Goal: Task Accomplishment & Management: Manage account settings

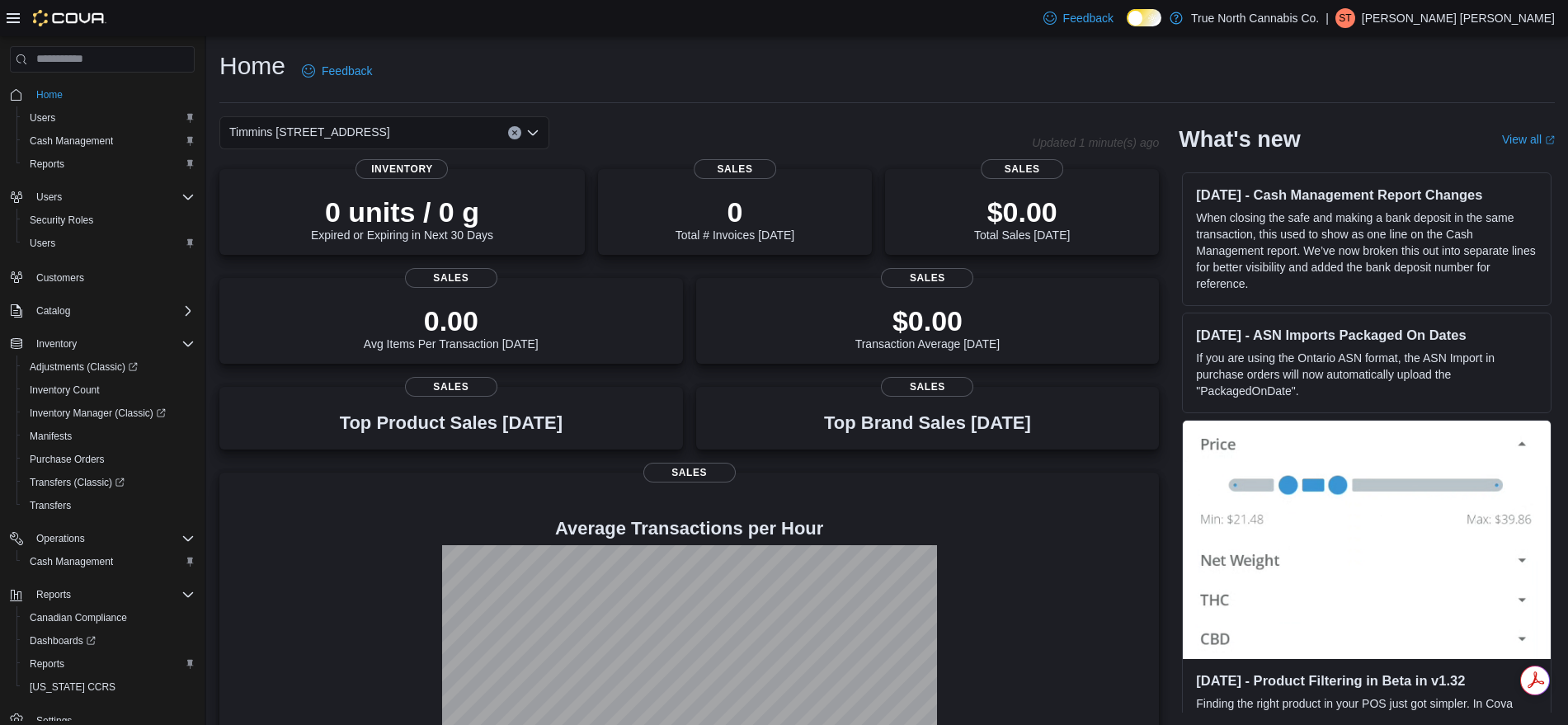
drag, startPoint x: 1104, startPoint y: 347, endPoint x: 1376, endPoint y: 282, distance: 279.7
click at [1376, 282] on p "When closing the safe and making a bank deposit in the same transaction, this u…" at bounding box center [1367, 251] width 341 height 83
click at [70, 135] on span "Cash Management" at bounding box center [71, 140] width 83 height 13
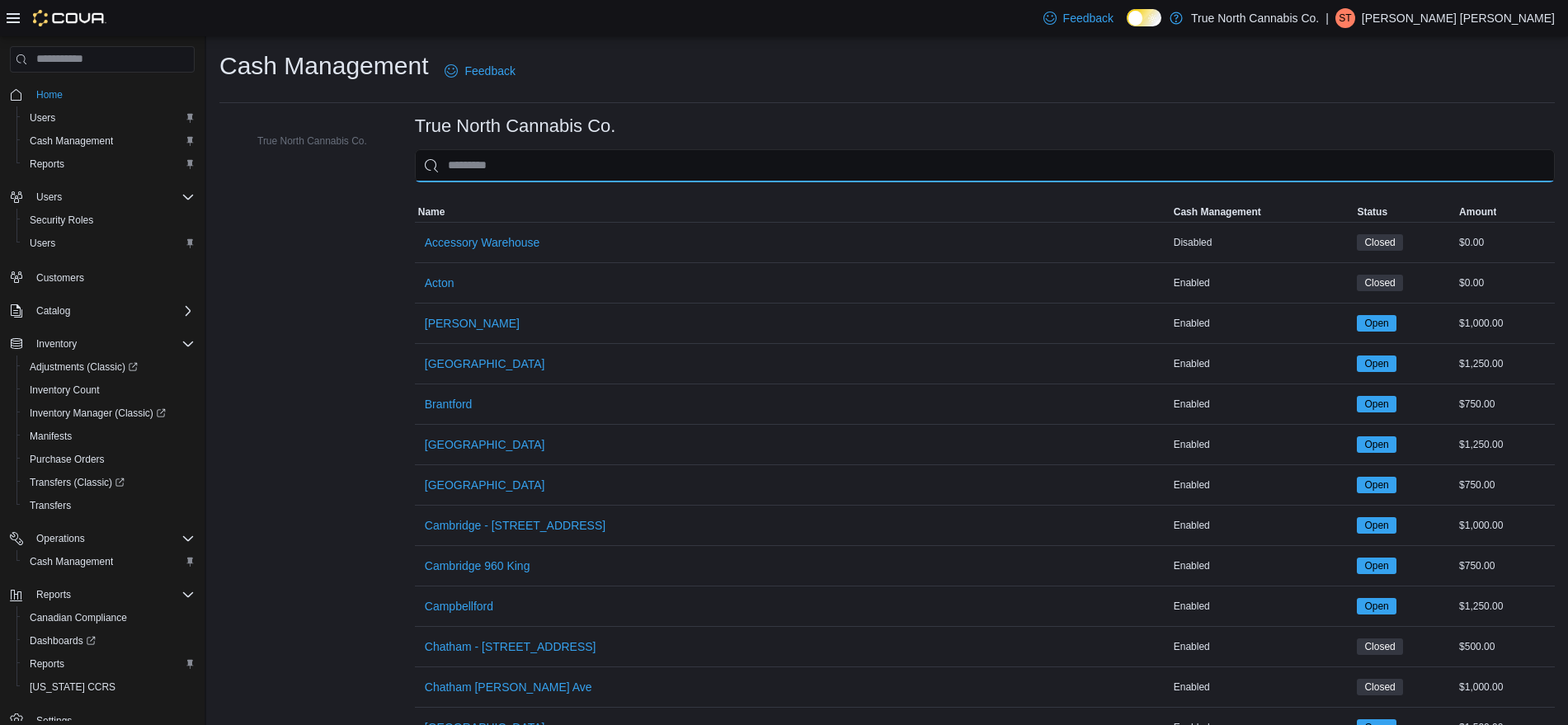
click at [484, 157] on input "This is a search bar. As you type, the results lower in the page will automatic…" at bounding box center [985, 165] width 1140 height 33
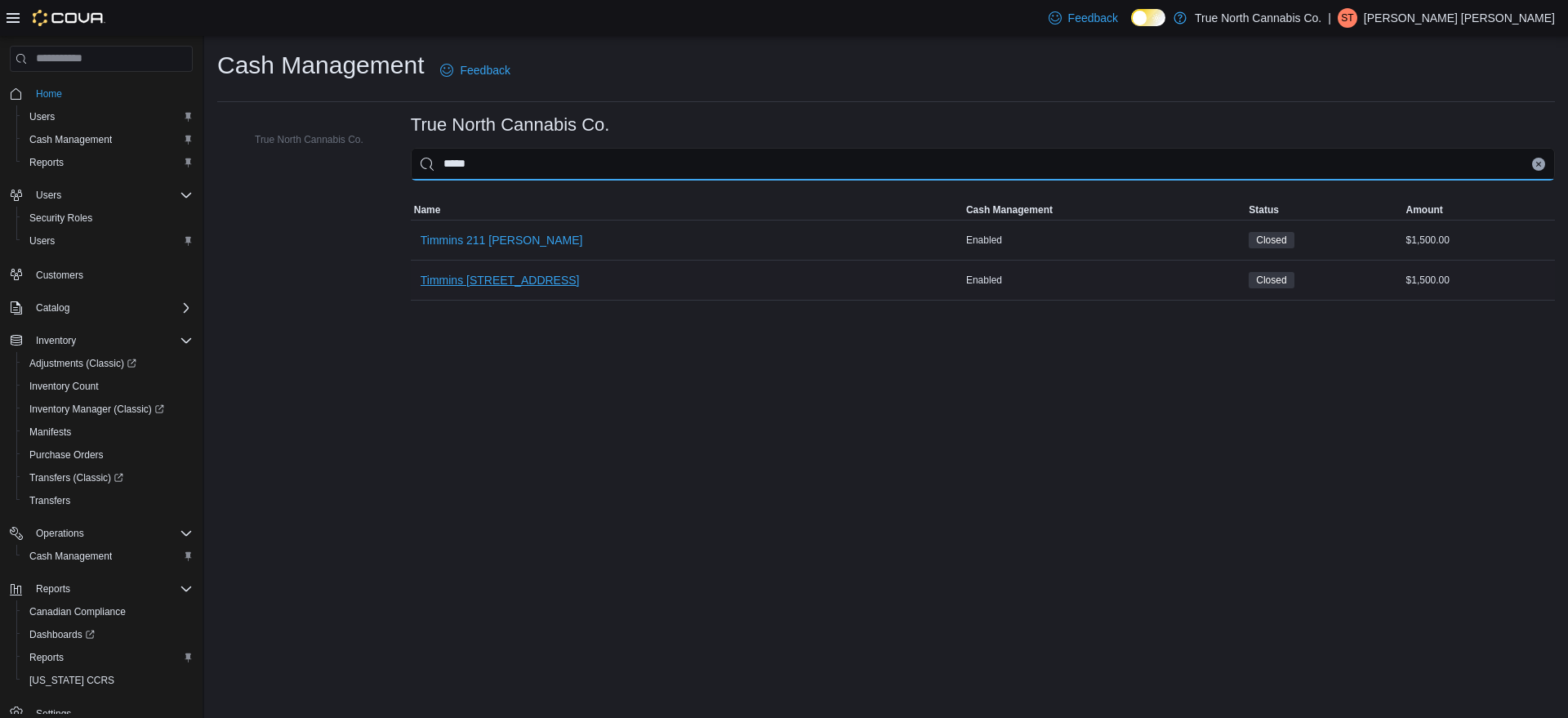
type input "*****"
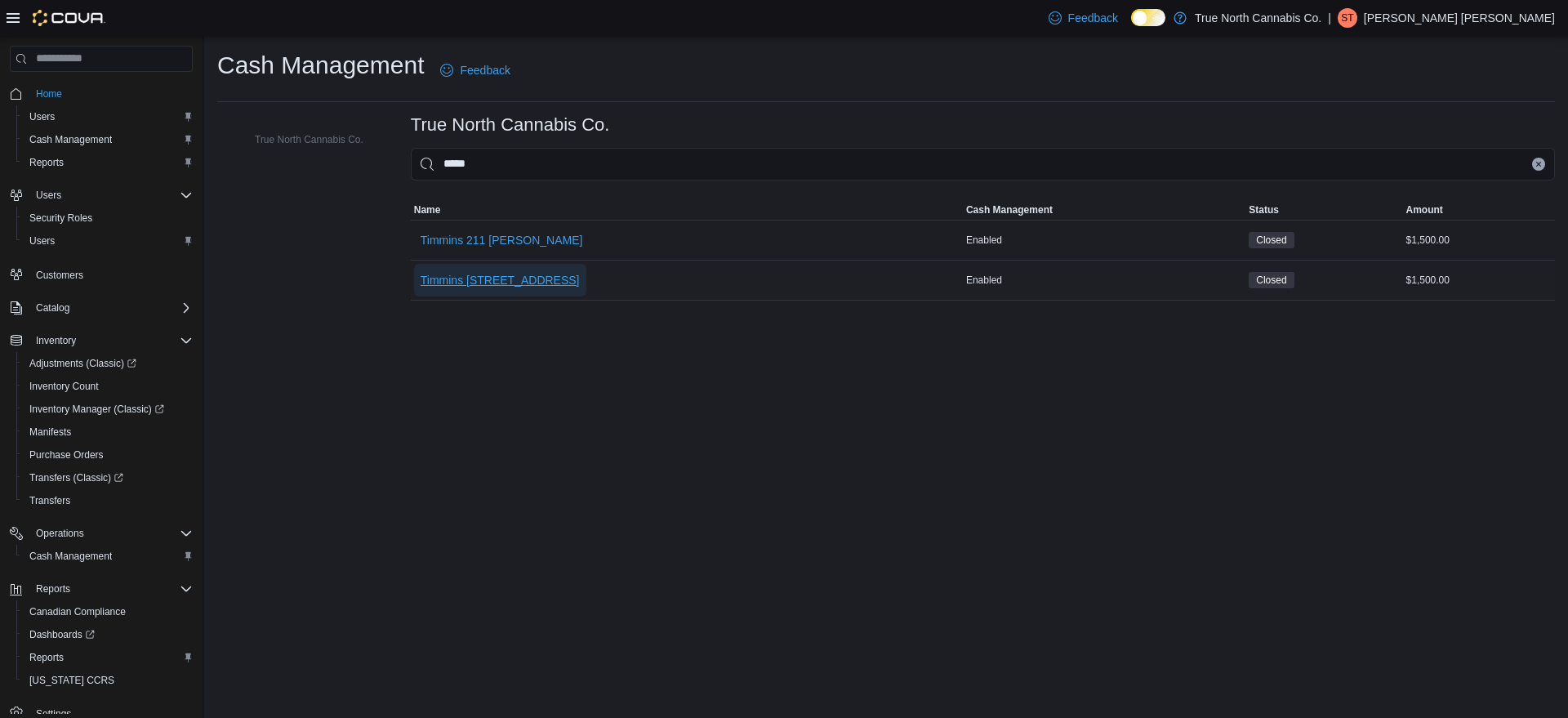
click at [522, 288] on span "Timmins [STREET_ADDRESS]" at bounding box center [500, 279] width 159 height 32
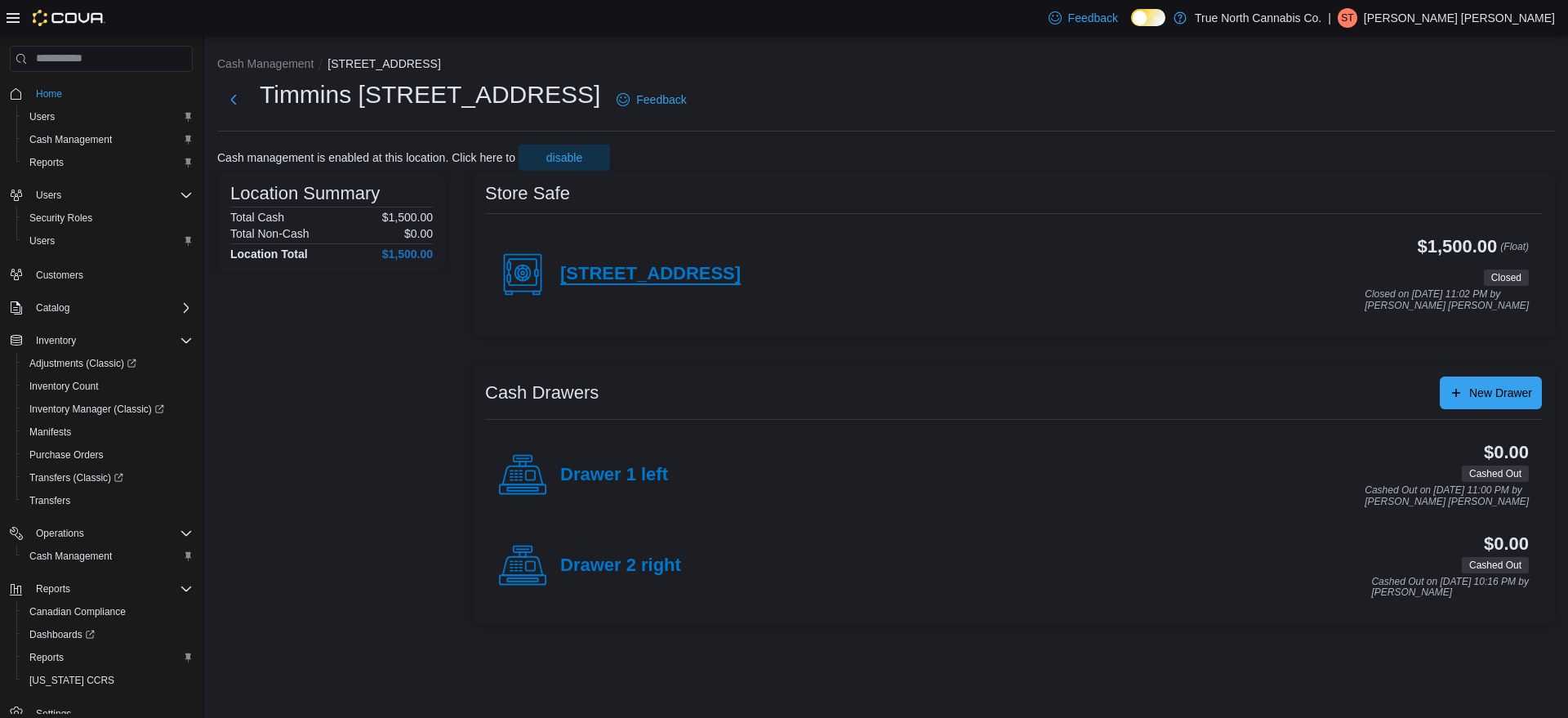
click at [614, 273] on h4 "[STREET_ADDRESS]" at bounding box center [650, 275] width 181 height 21
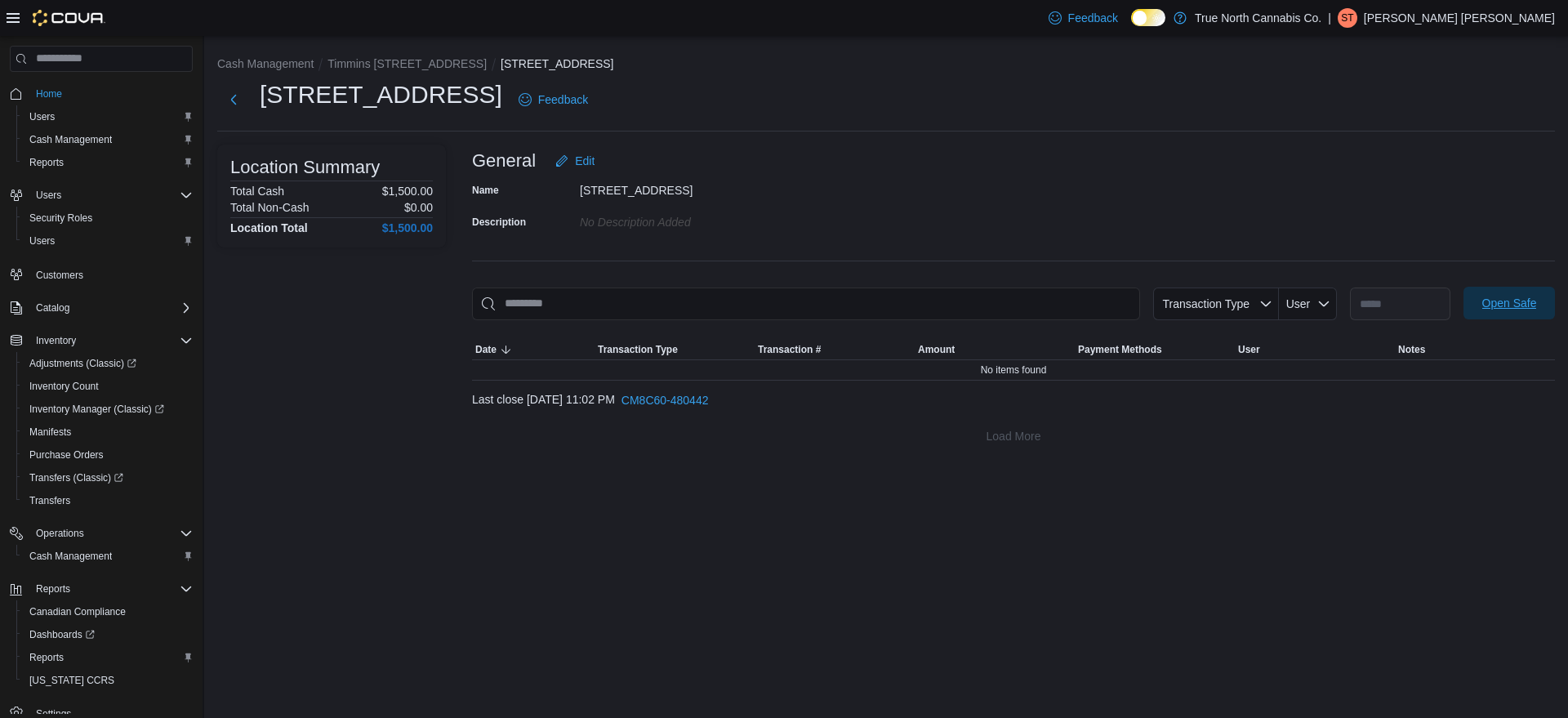
click at [1484, 317] on span "Open Safe" at bounding box center [1509, 303] width 72 height 32
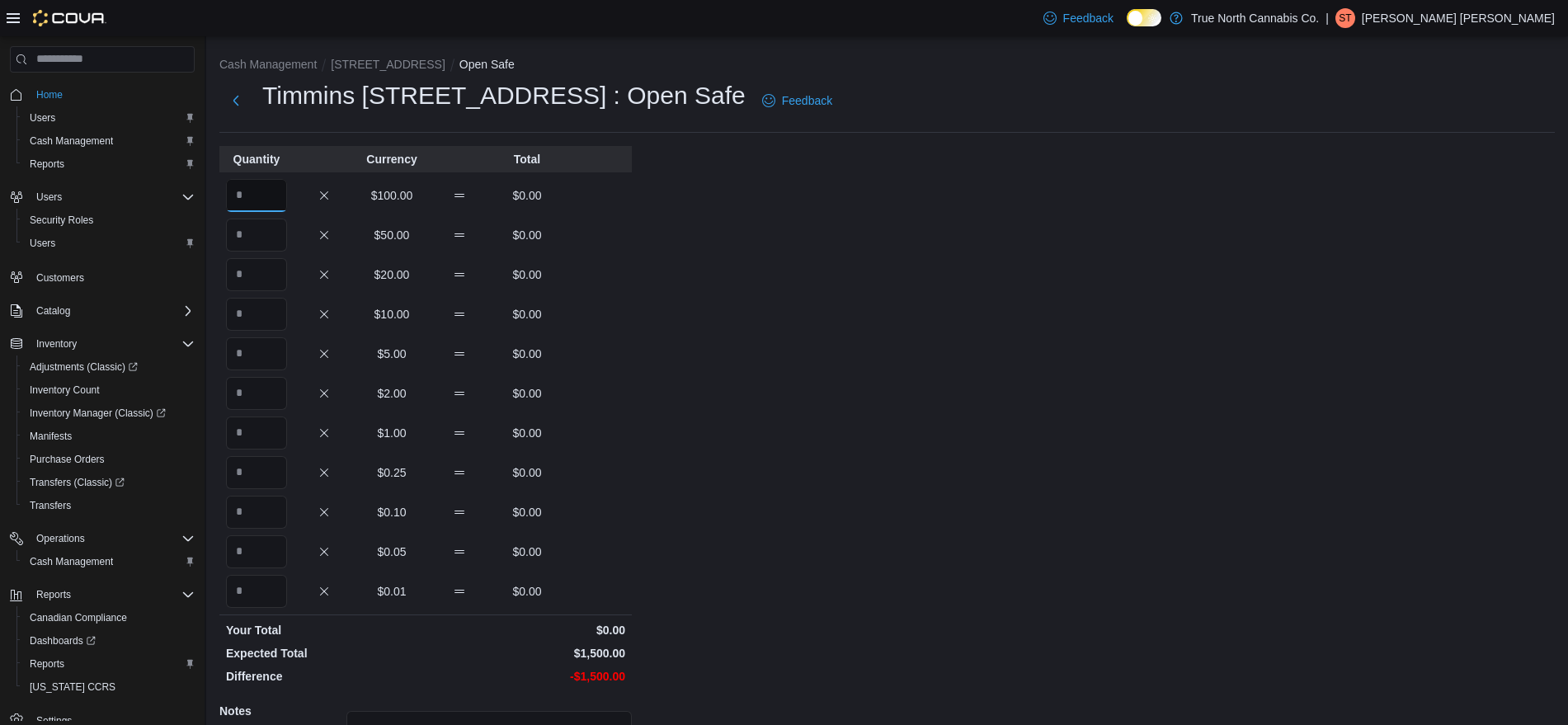
click at [249, 194] on input "Quantity" at bounding box center [256, 195] width 61 height 33
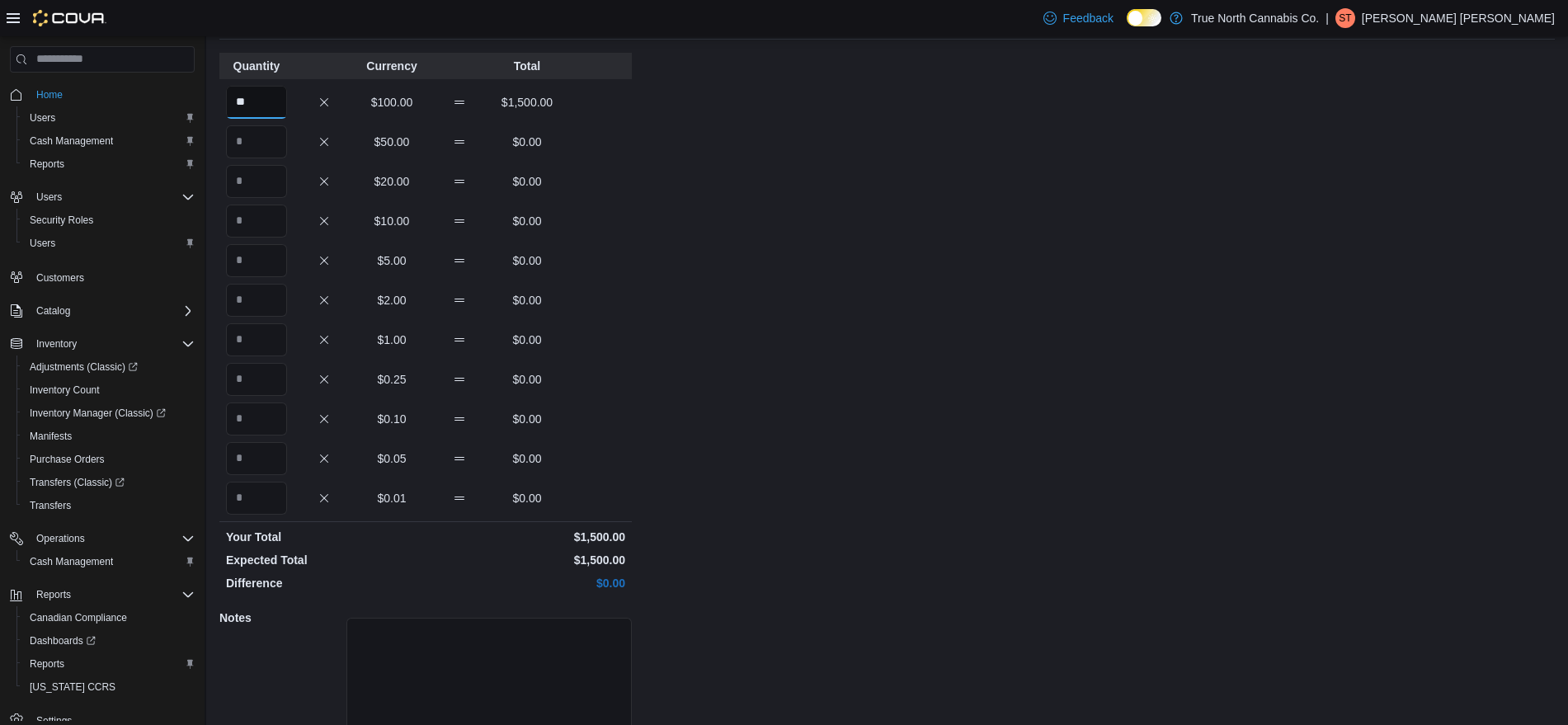
scroll to position [172, 0]
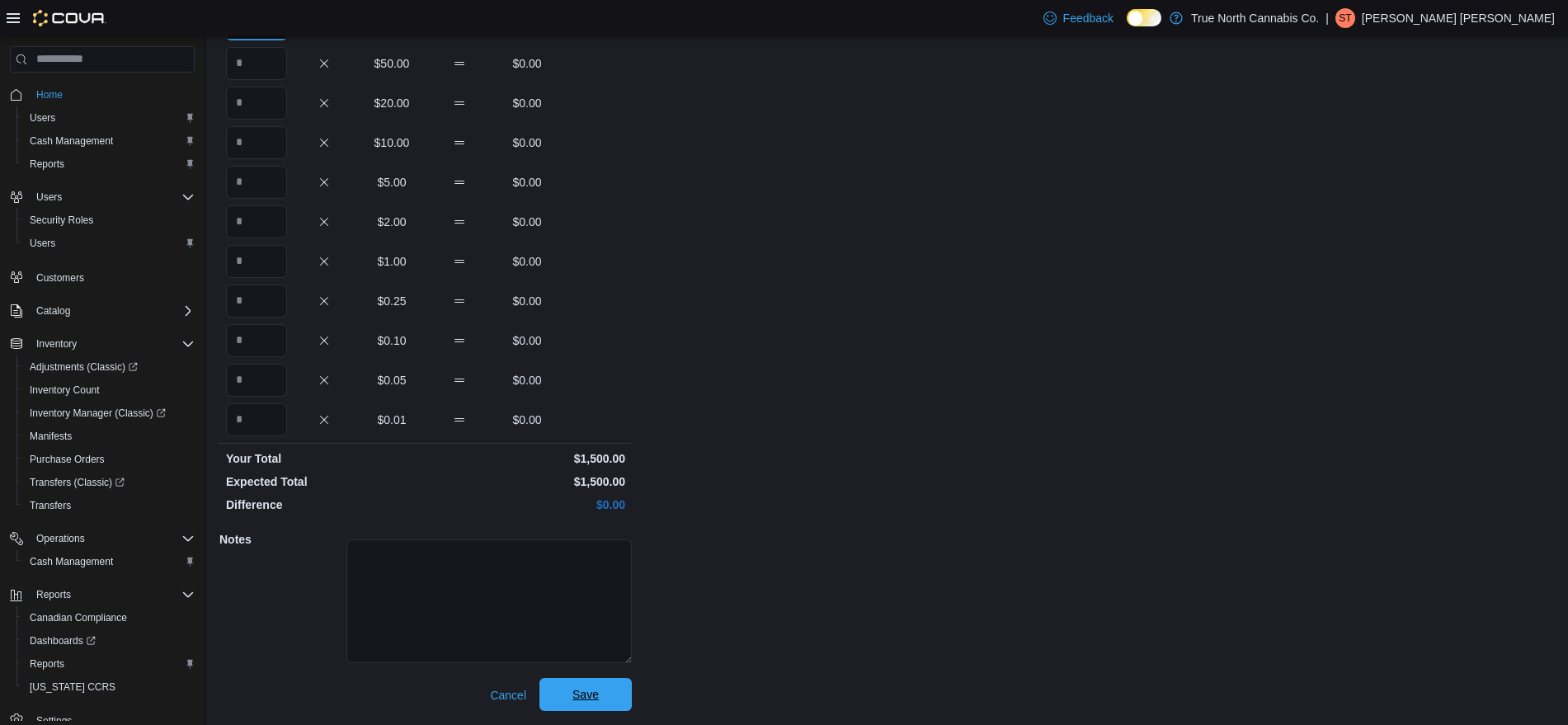
type input "**"
click at [611, 693] on span "Save" at bounding box center [586, 694] width 73 height 33
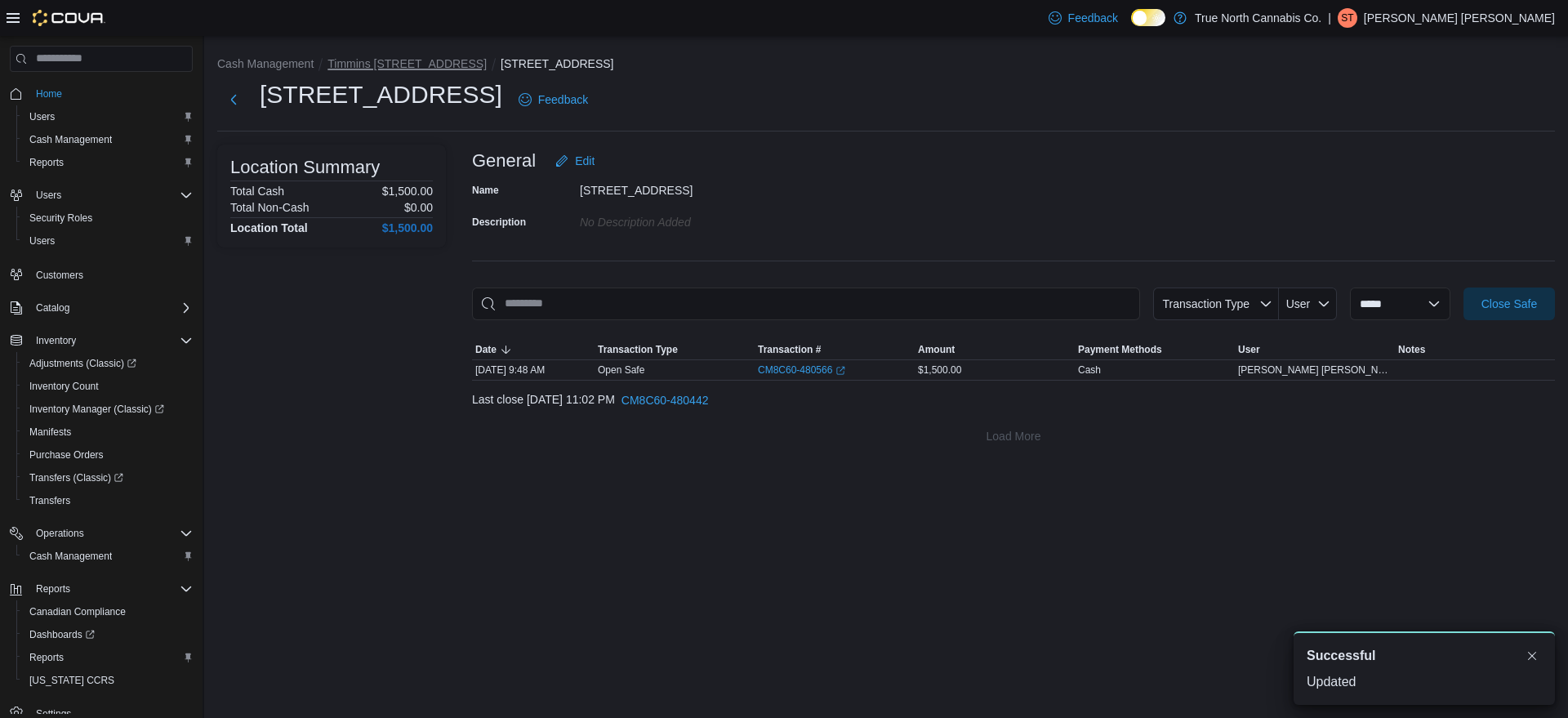
click at [433, 58] on button "Timmins [STREET_ADDRESS]" at bounding box center [406, 63] width 159 height 13
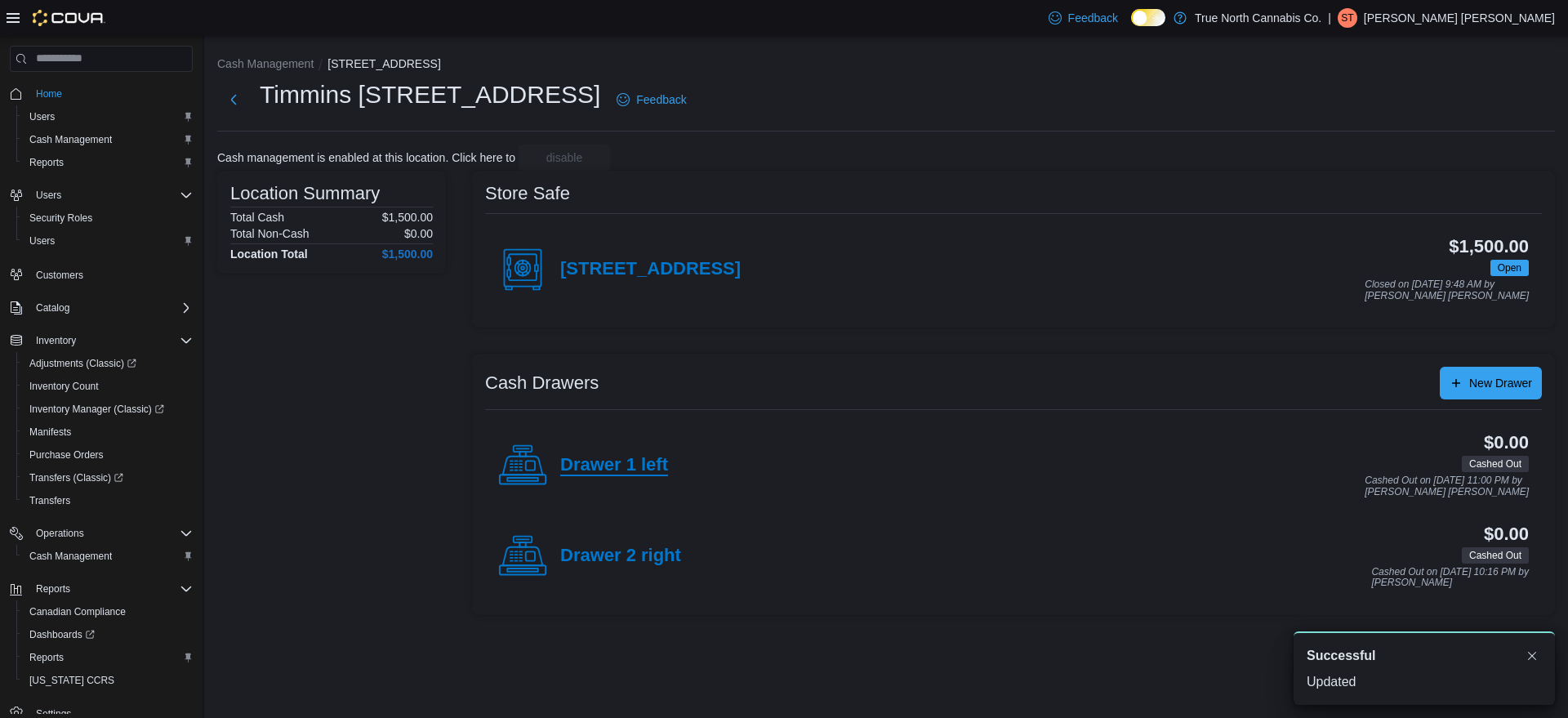
click at [596, 460] on h4 "Drawer 1 left" at bounding box center [614, 466] width 107 height 21
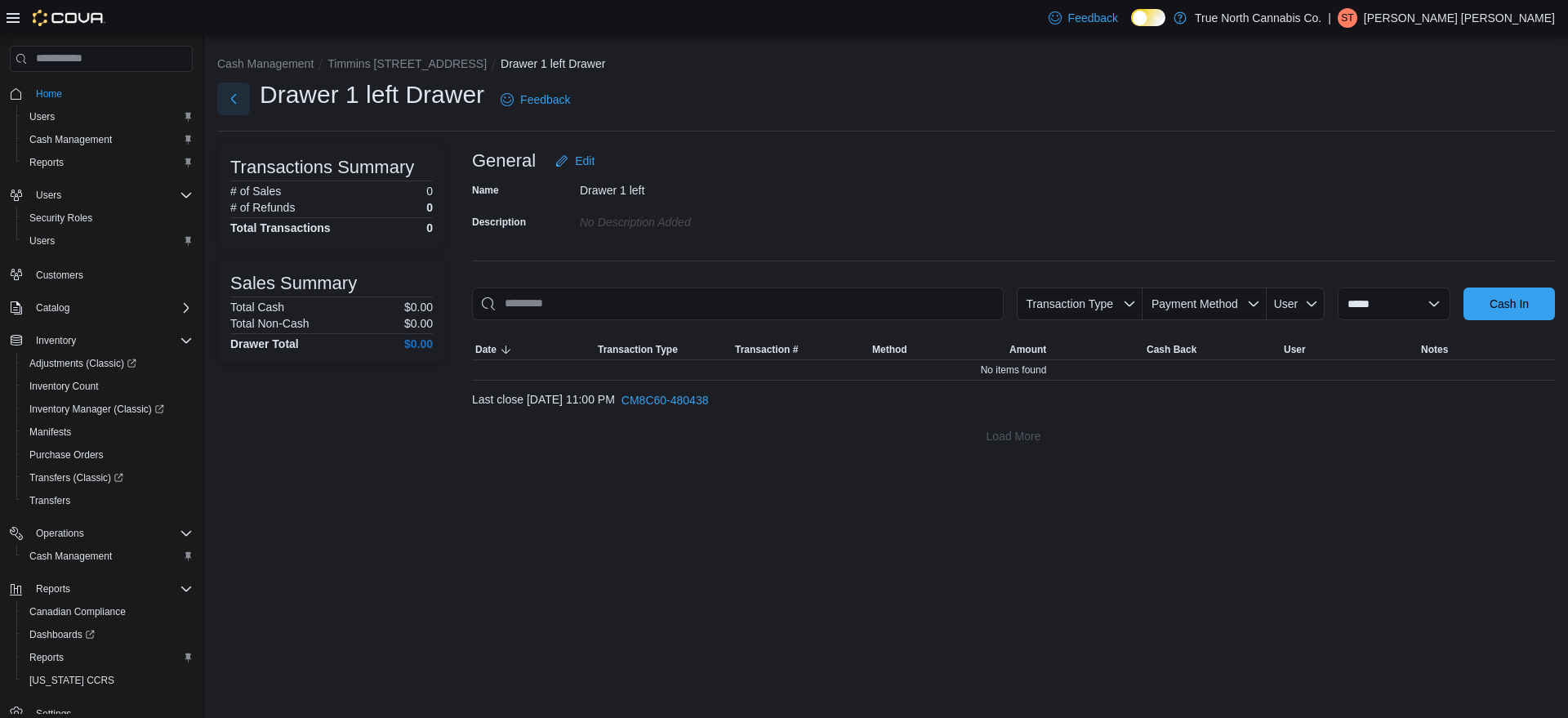
click at [241, 103] on button "Next" at bounding box center [233, 98] width 32 height 32
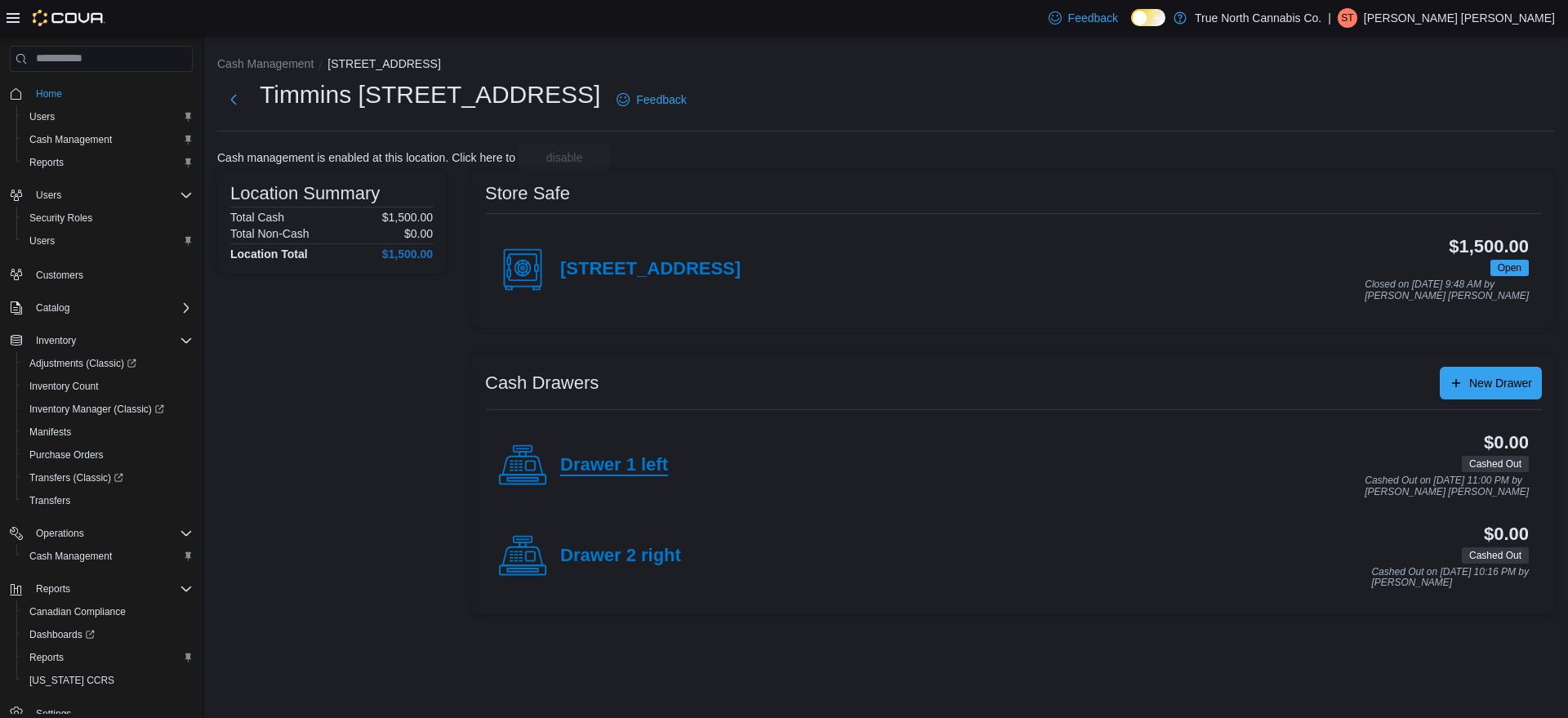
click at [658, 468] on h4 "Drawer 1 left" at bounding box center [614, 466] width 107 height 21
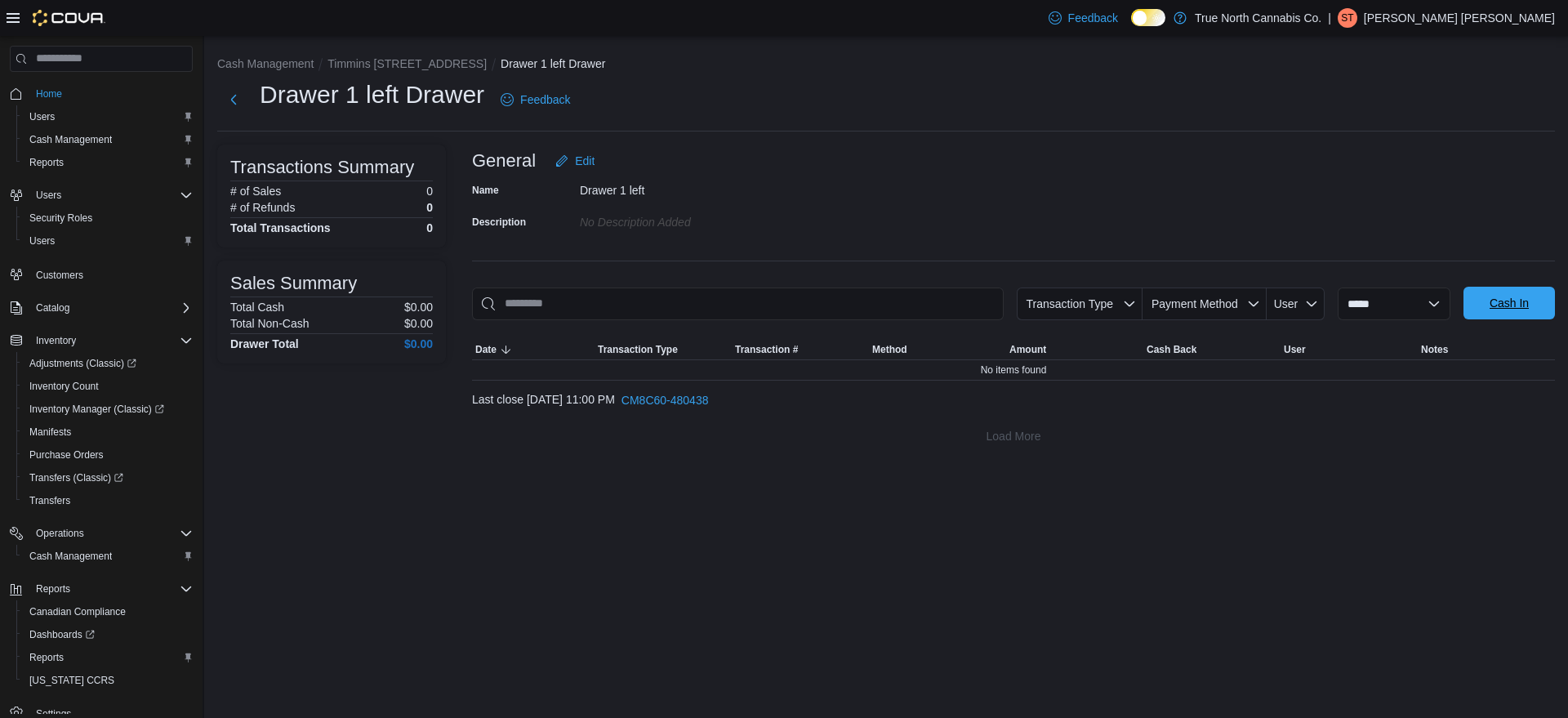
click at [1484, 292] on span "Cash In" at bounding box center [1509, 303] width 72 height 32
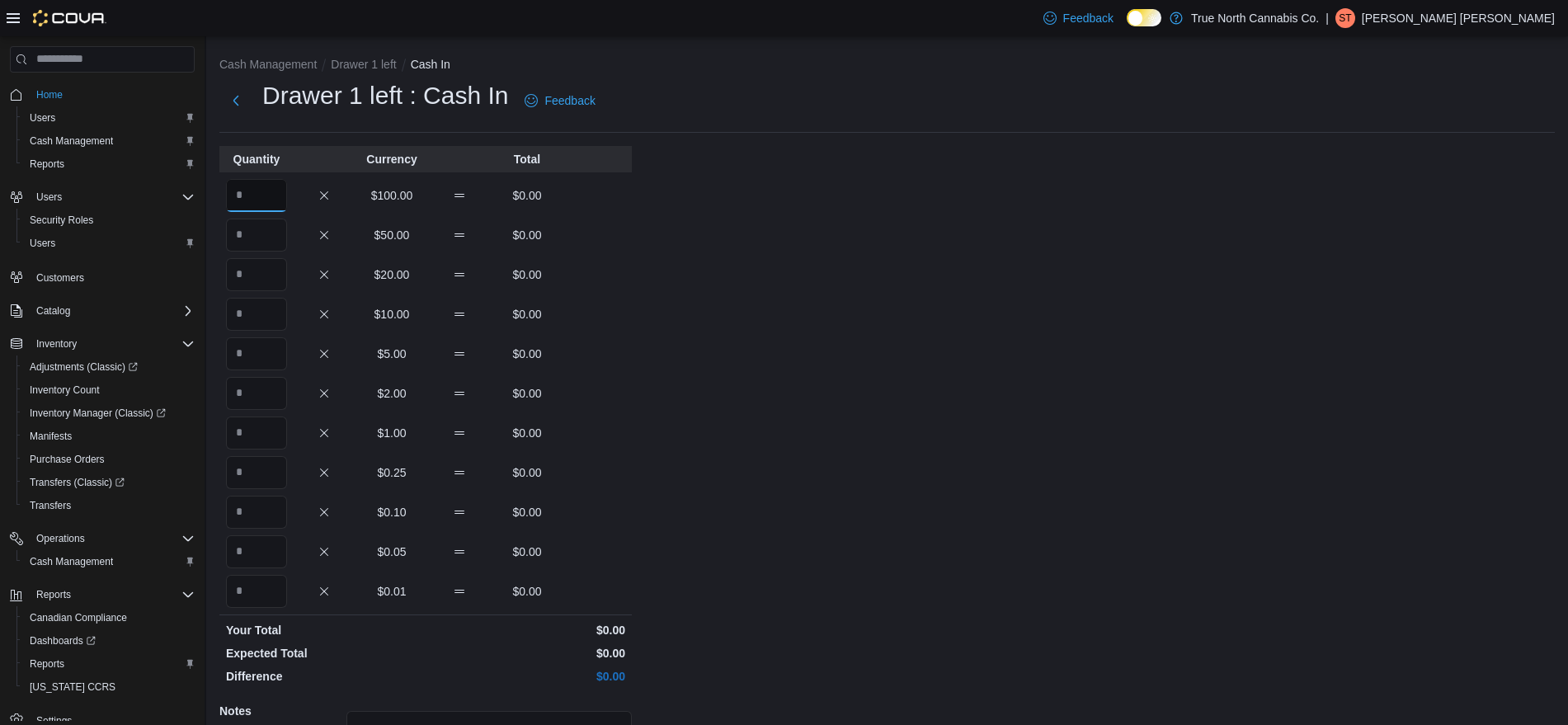
click at [243, 184] on input "Quantity" at bounding box center [256, 195] width 61 height 33
type input "*"
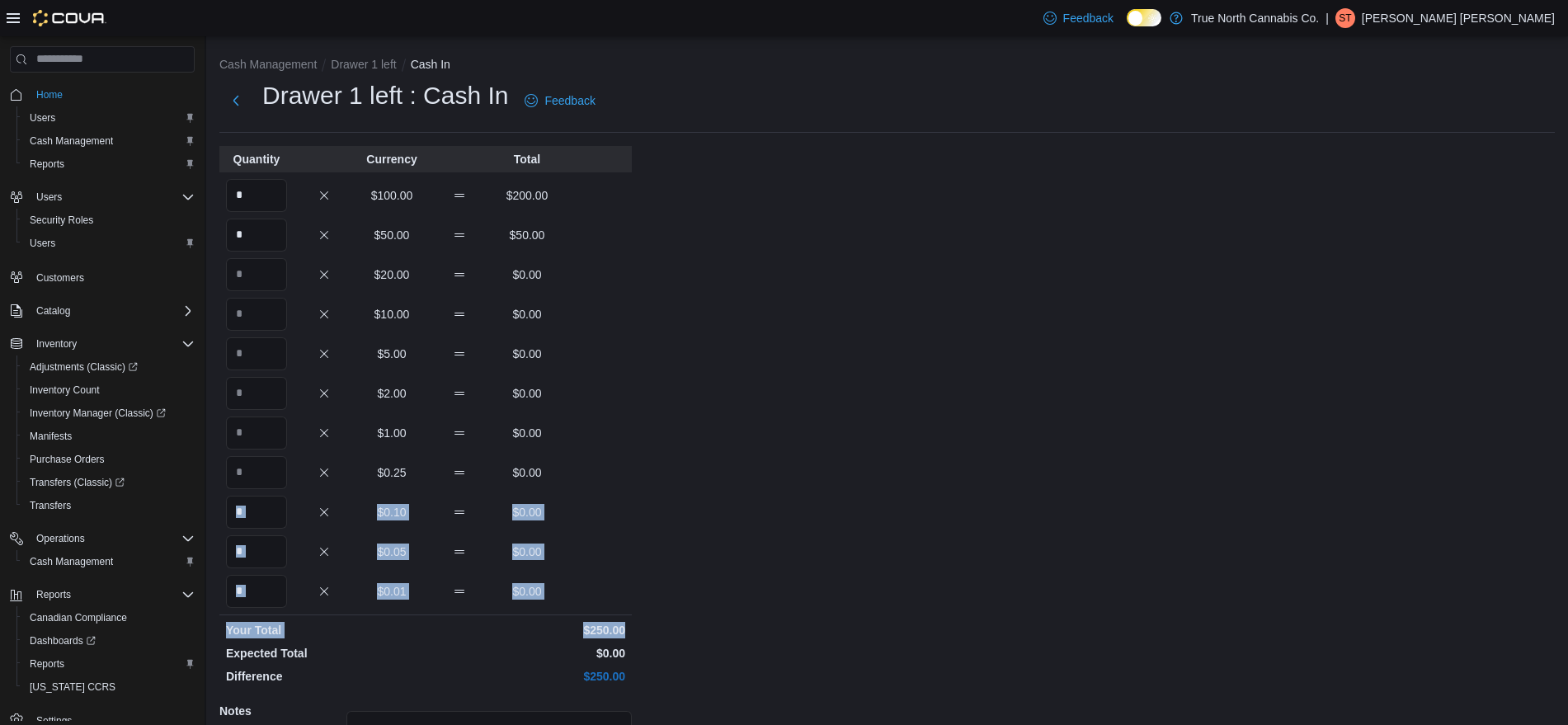
drag, startPoint x: 1562, startPoint y: 451, endPoint x: 1528, endPoint y: 638, distance: 190.1
click at [1528, 638] on div "Cash Management Drawer 1 left Cash In Drawer 1 left : Cash In Feedback Quantity…" at bounding box center [887, 467] width 1362 height 861
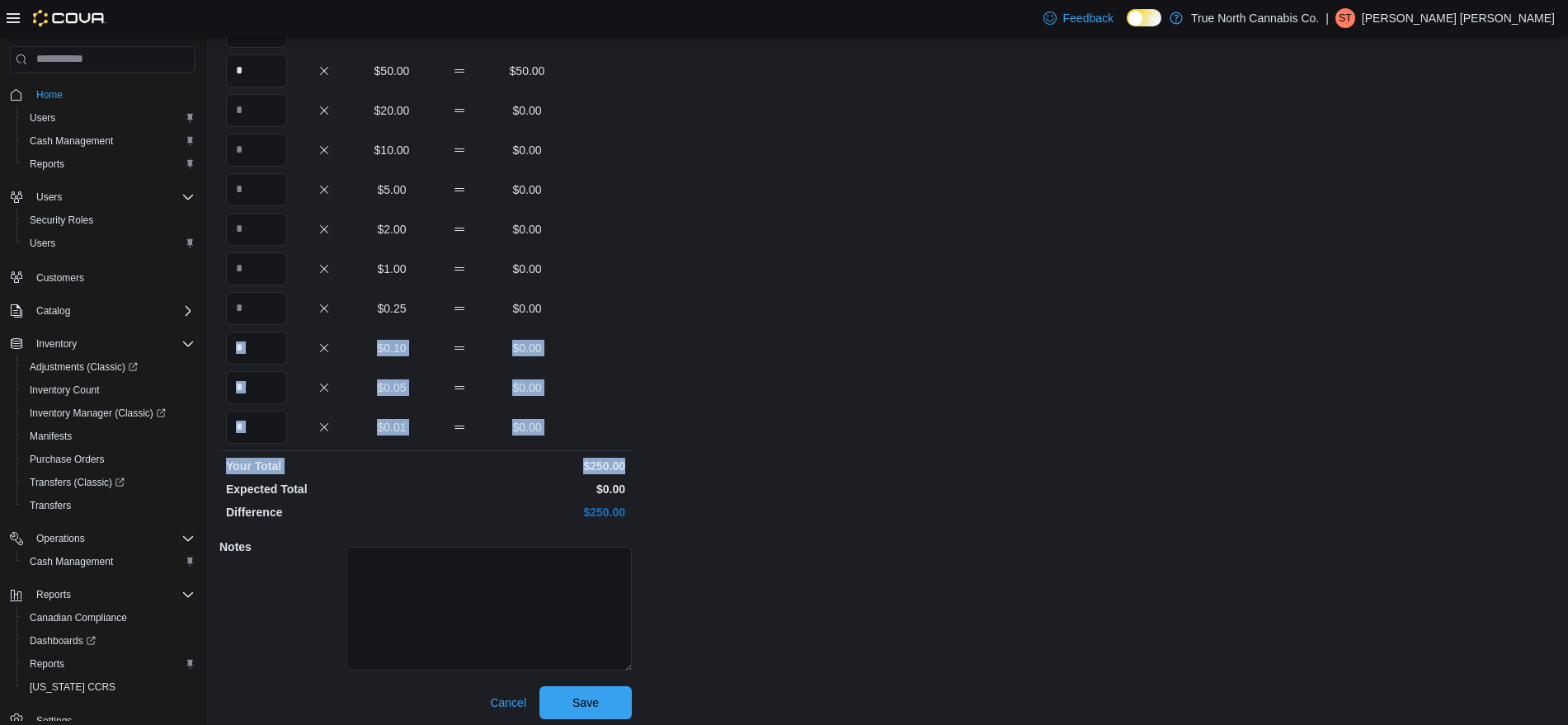
scroll to position [172, 0]
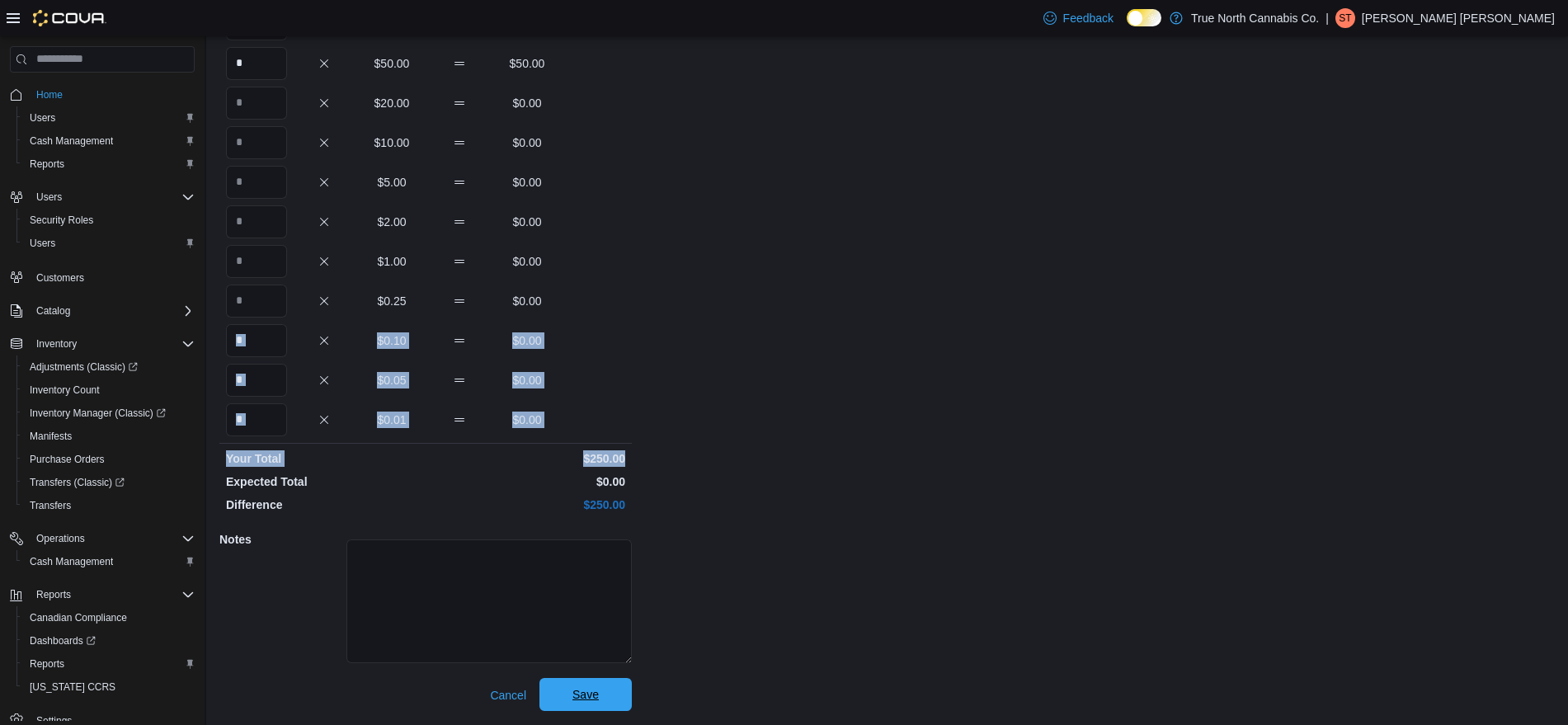
click at [629, 704] on button "Save" at bounding box center [586, 694] width 93 height 33
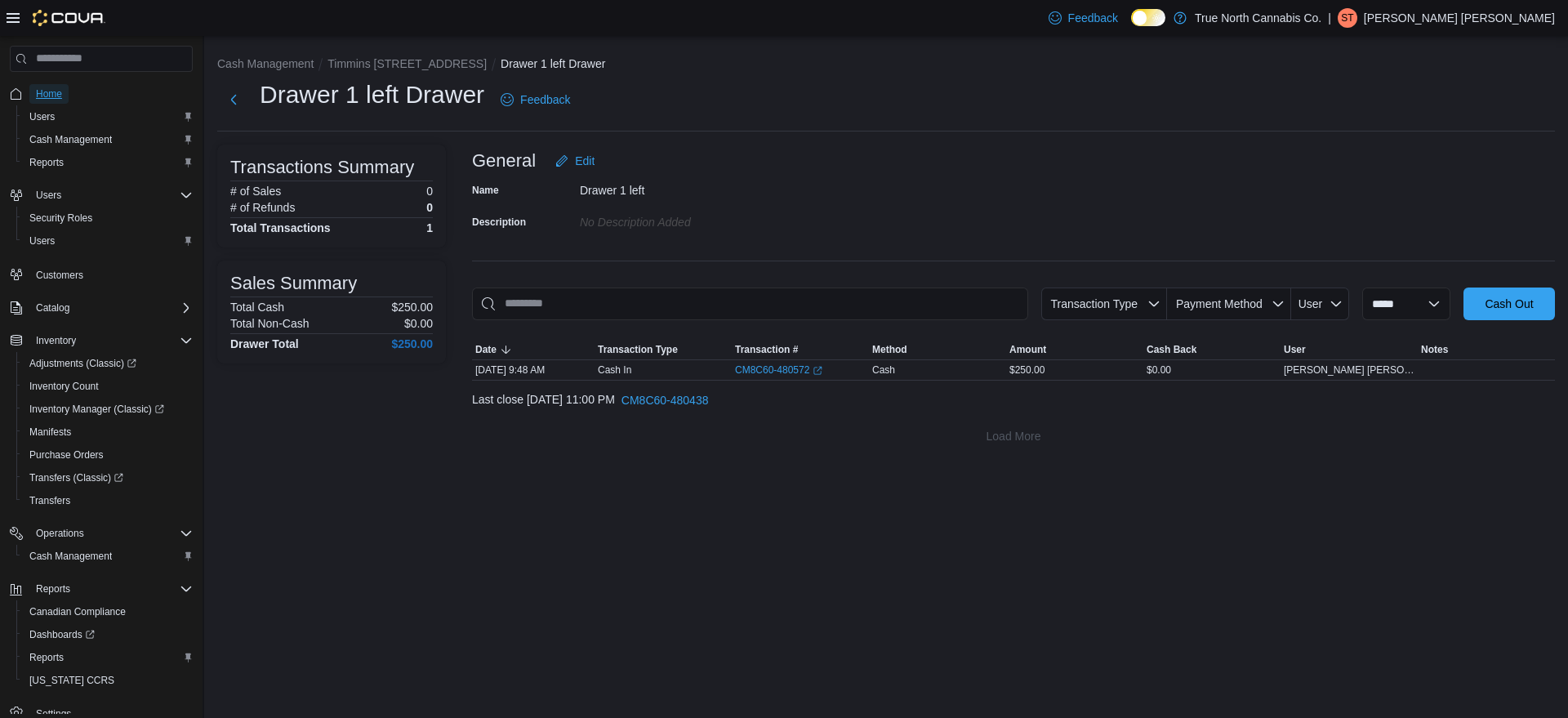
click at [58, 98] on span "Home" at bounding box center [49, 94] width 26 height 13
